Goal: Task Accomplishment & Management: Use online tool/utility

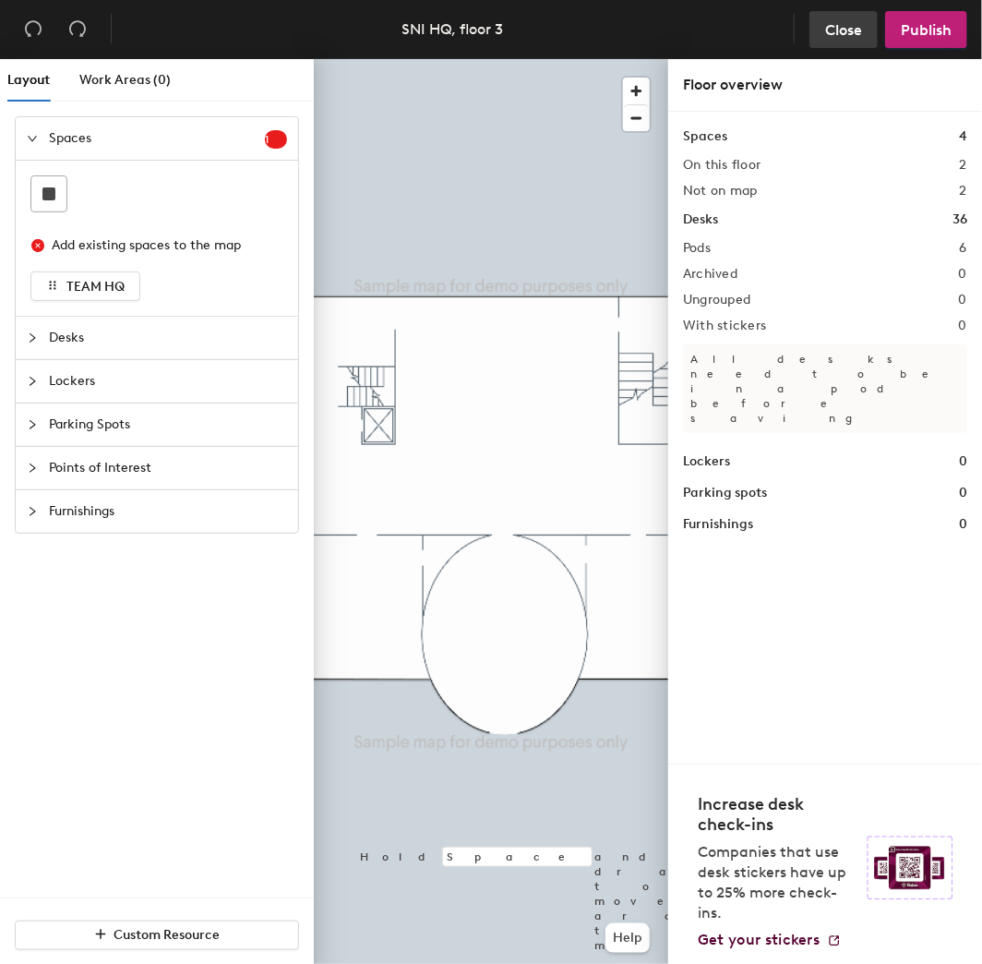
click at [827, 36] on span "Close" at bounding box center [843, 30] width 37 height 18
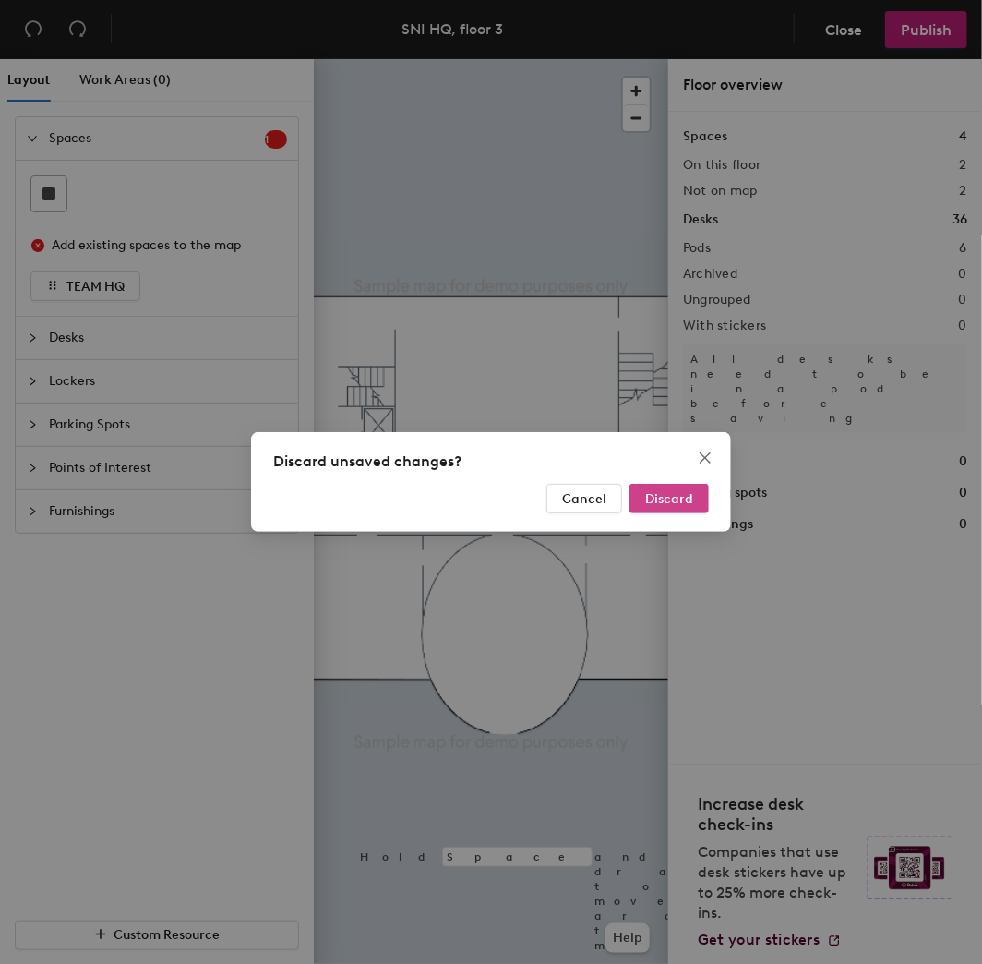
click at [676, 495] on span "Discard" at bounding box center [669, 499] width 48 height 16
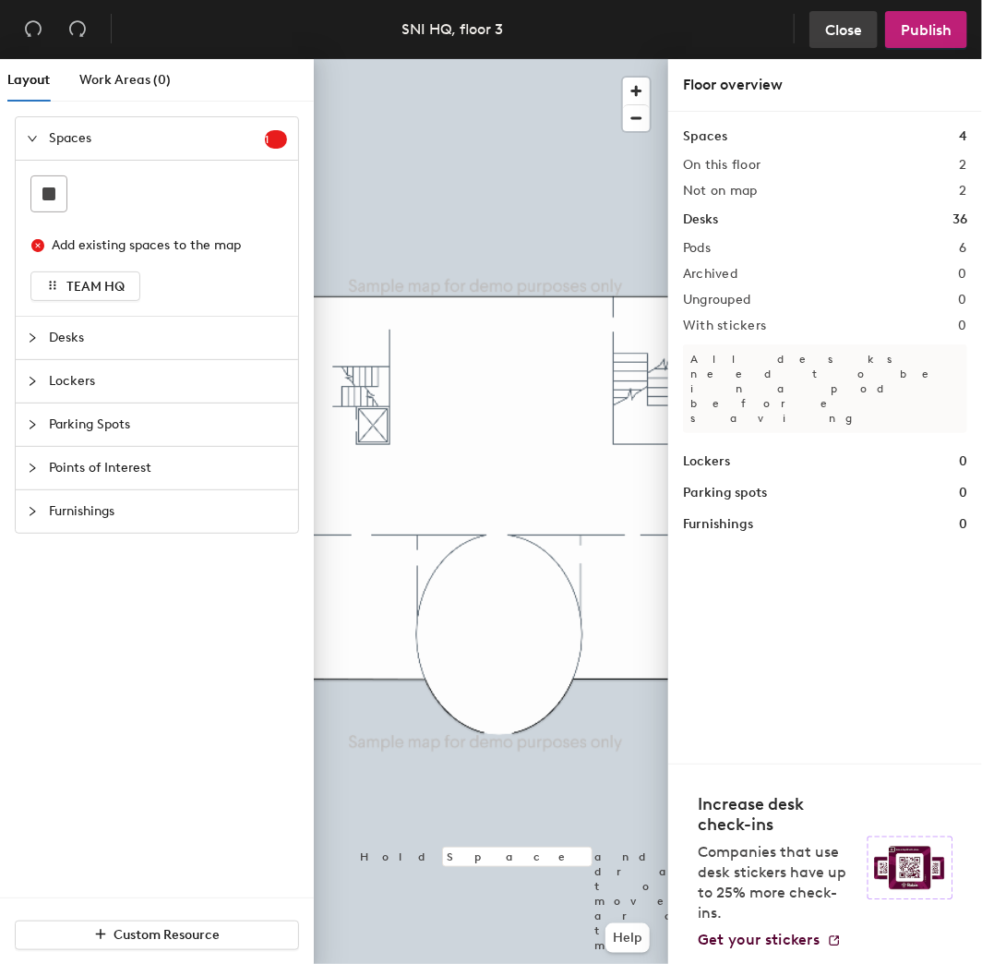
click at [845, 26] on span "Close" at bounding box center [843, 30] width 37 height 18
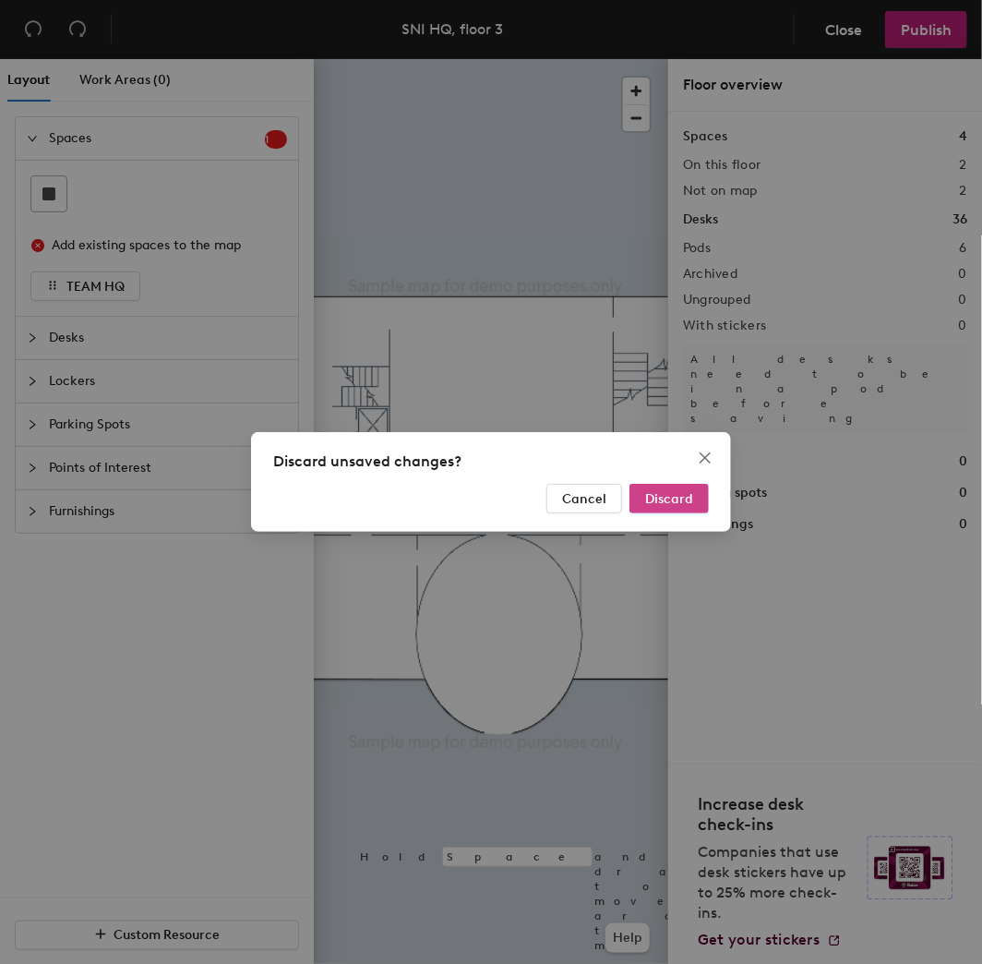
click at [677, 506] on span "Discard" at bounding box center [669, 499] width 48 height 16
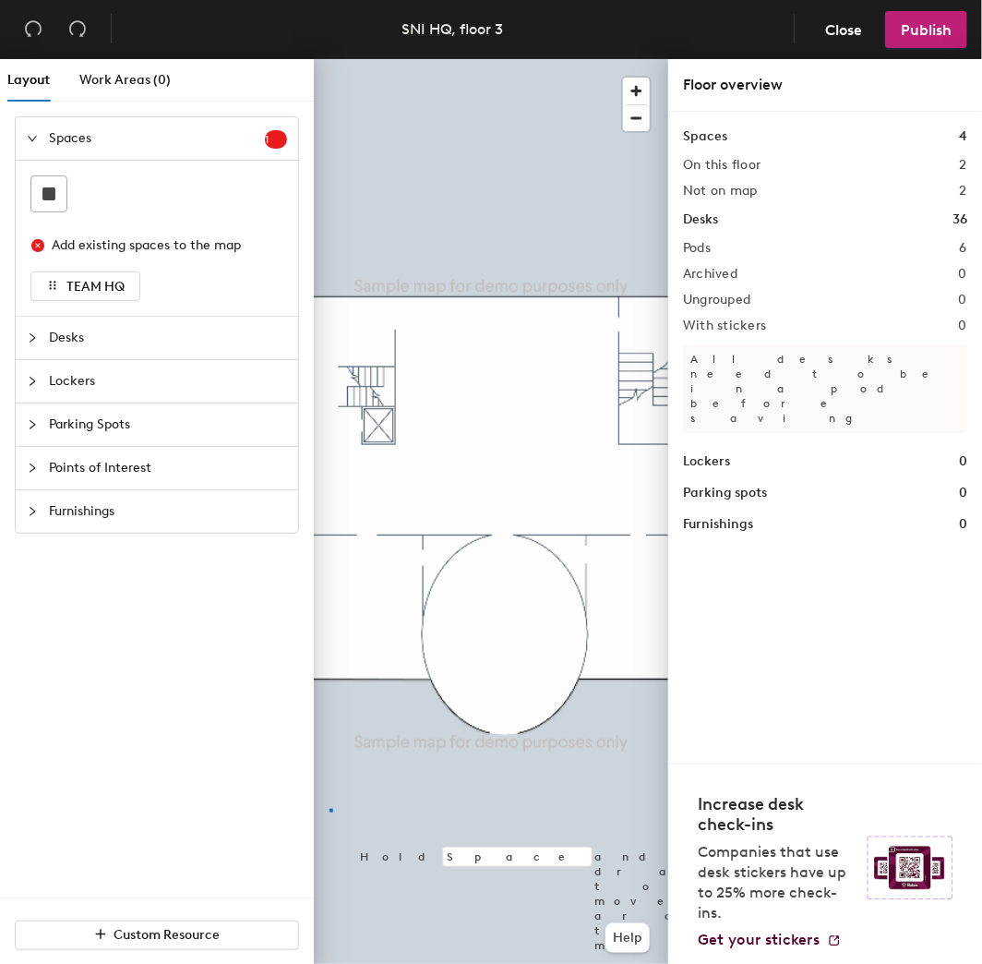
click at [329, 59] on div at bounding box center [491, 59] width 354 height 0
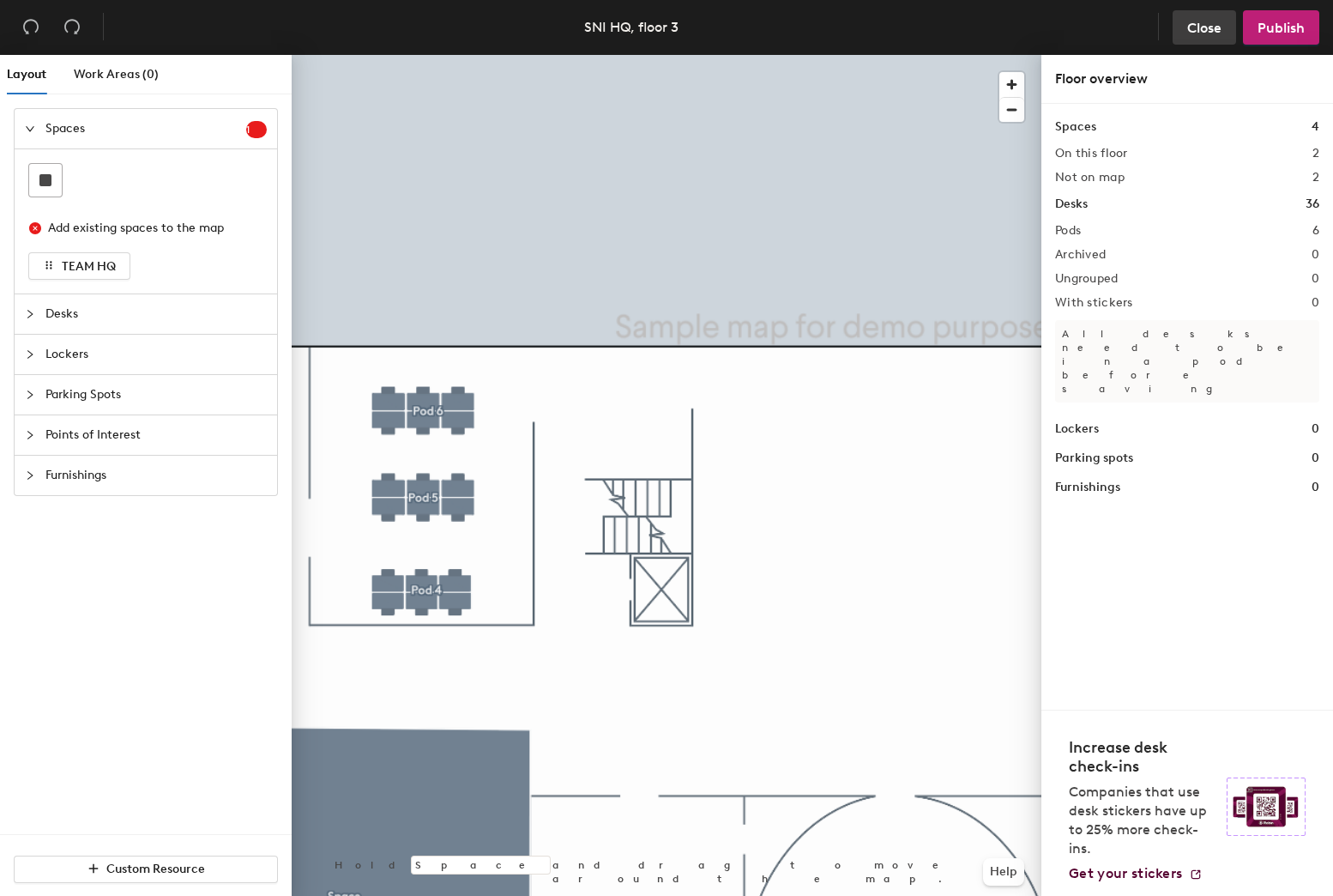
click at [912, 28] on button "Close" at bounding box center [1205, 27] width 63 height 34
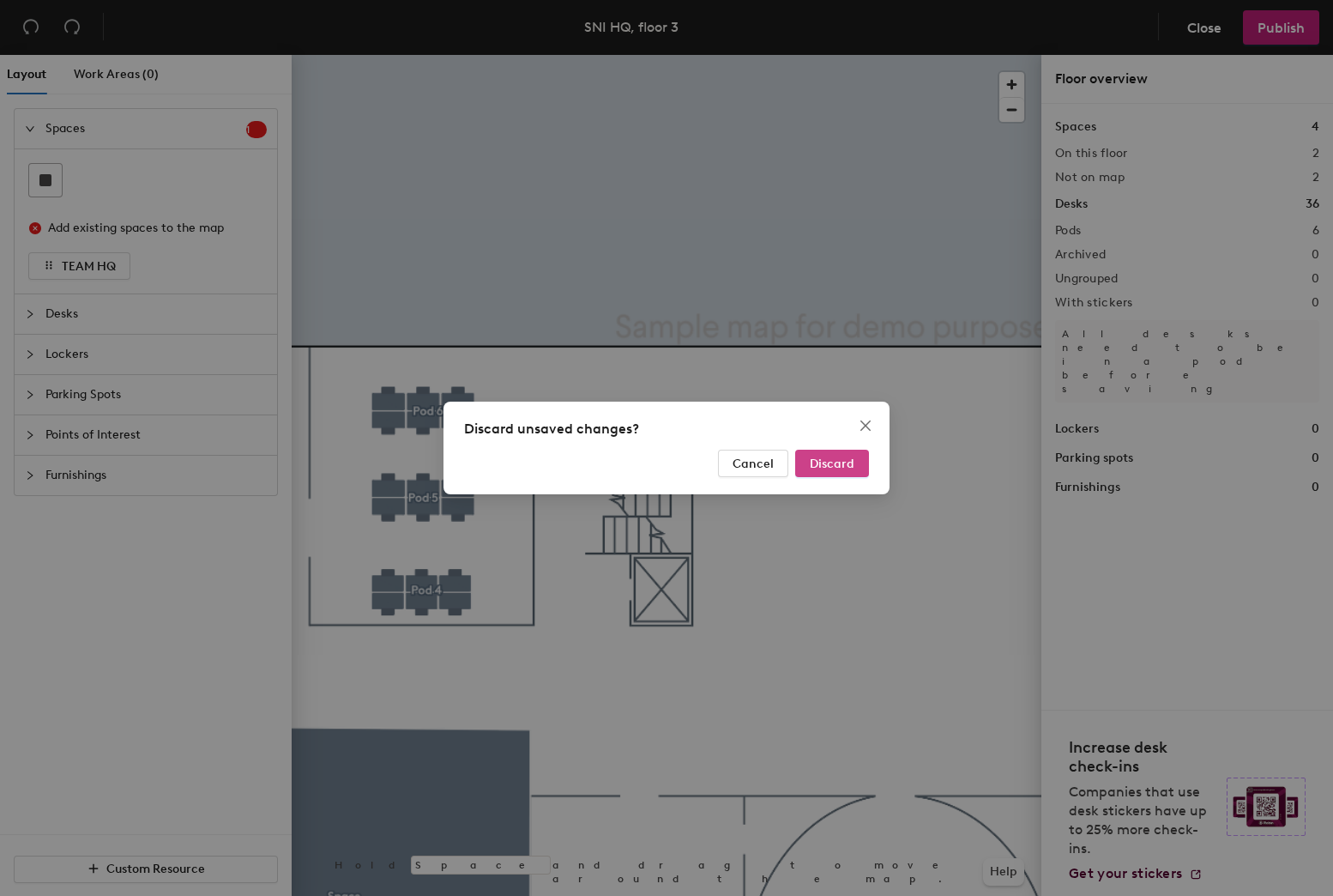
click at [841, 463] on span "Discard" at bounding box center [832, 464] width 45 height 15
